Goal: Register for event/course

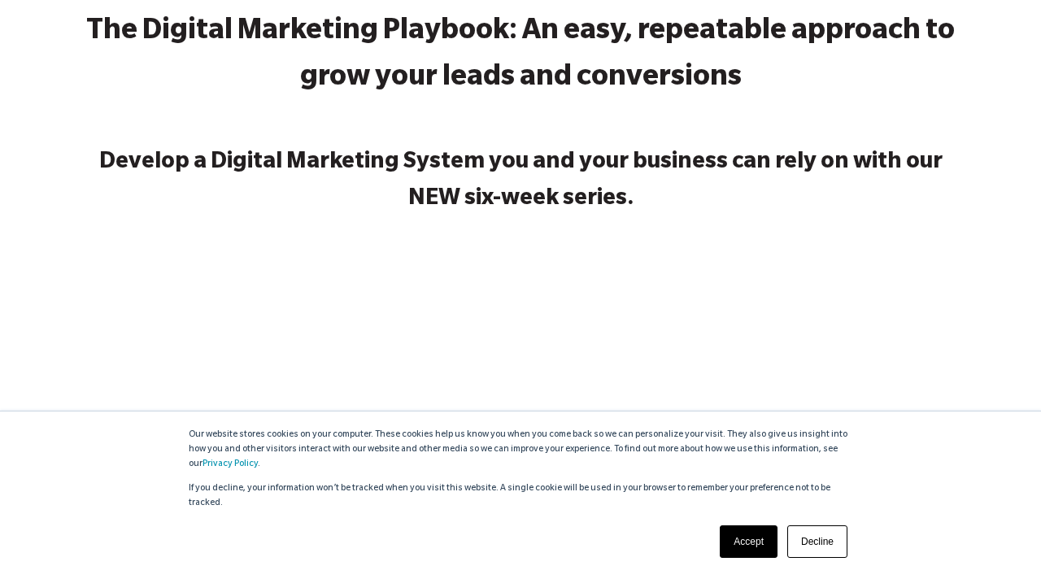
scroll to position [131, 0]
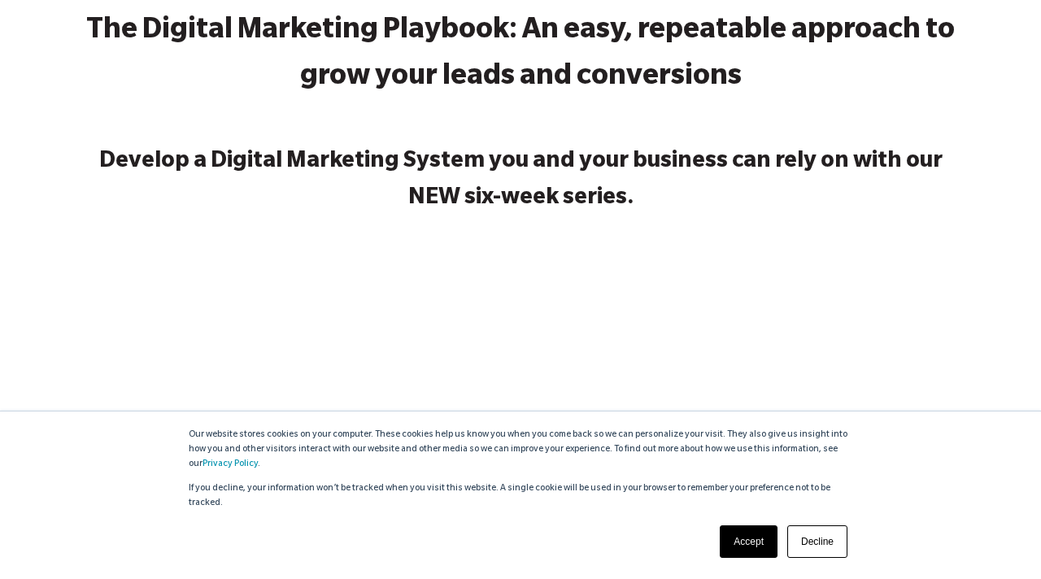
click at [820, 539] on link "Decline" at bounding box center [817, 541] width 60 height 33
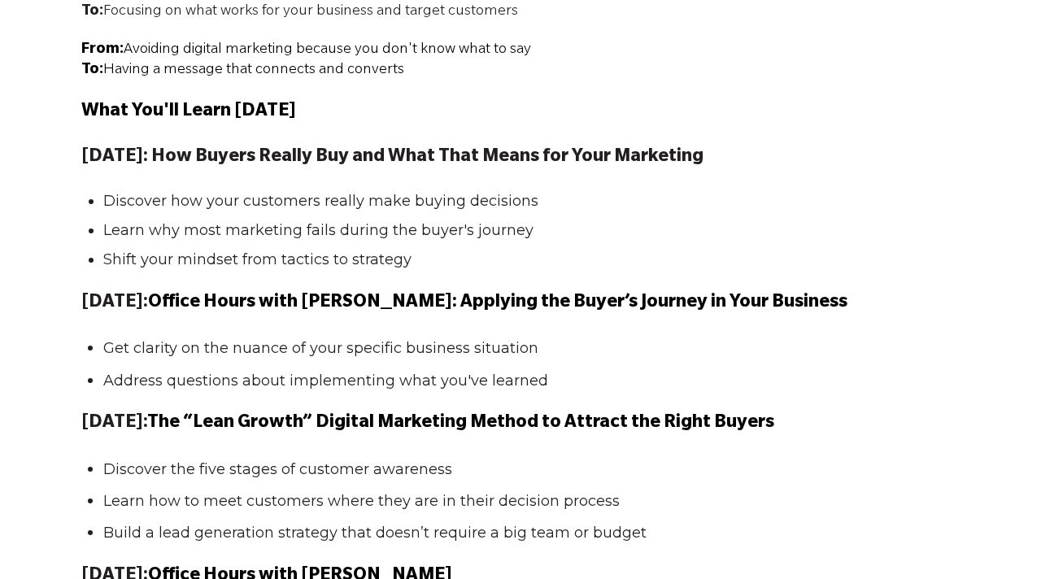
scroll to position [1486, 0]
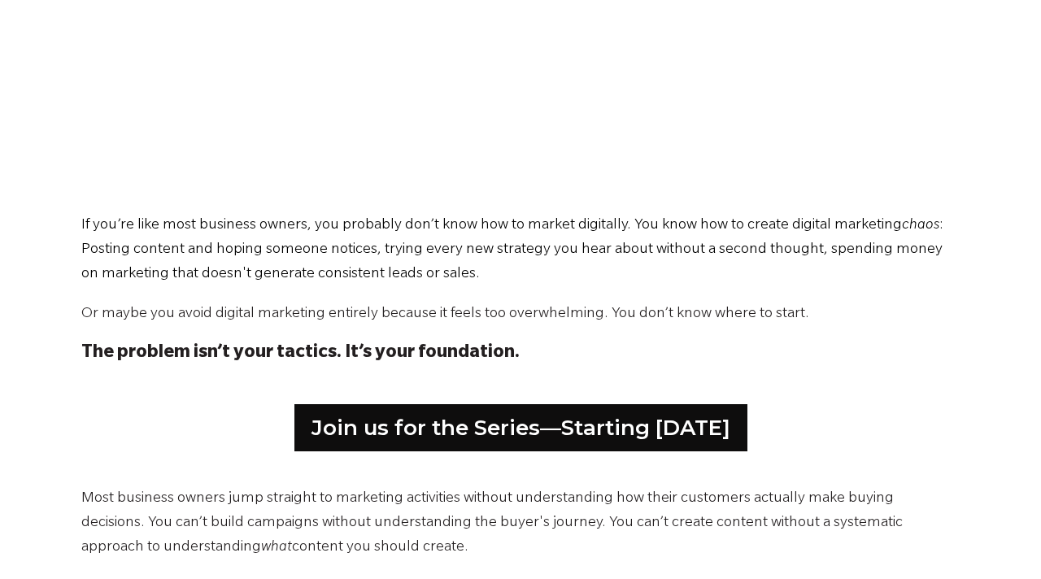
scroll to position [680, 0]
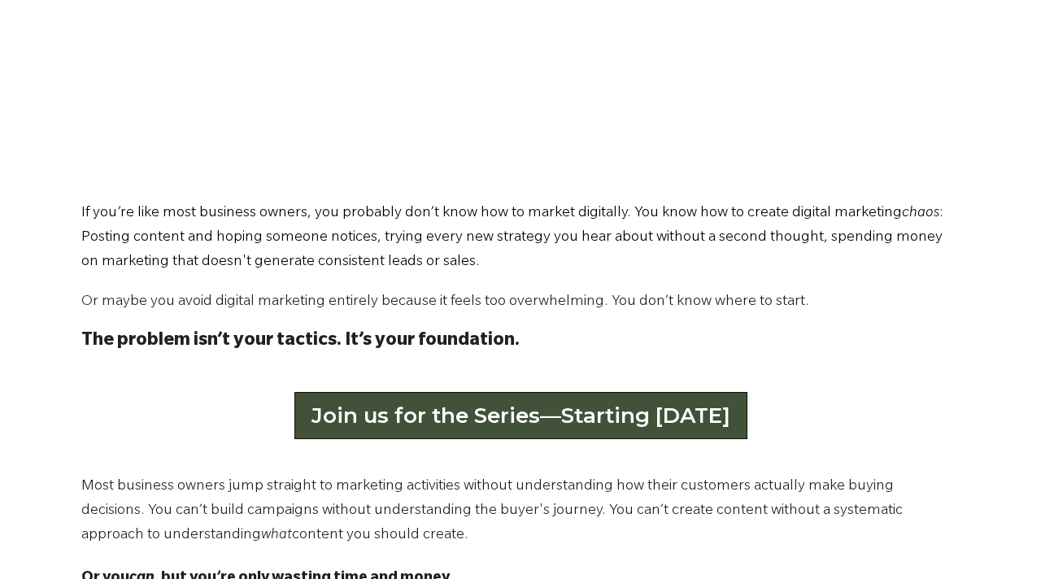
click at [507, 419] on link "Join us for the Series—Starting [DATE]" at bounding box center [520, 415] width 453 height 47
